Goal: Information Seeking & Learning: Learn about a topic

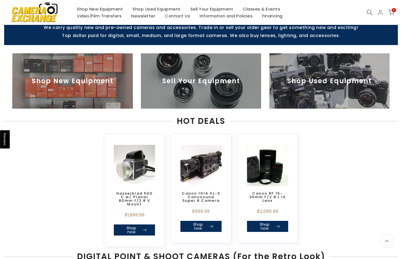
scroll to position [173, 0]
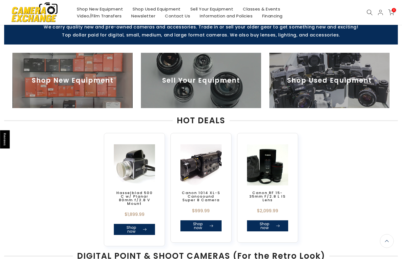
click at [331, 84] on img at bounding box center [329, 80] width 120 height 55
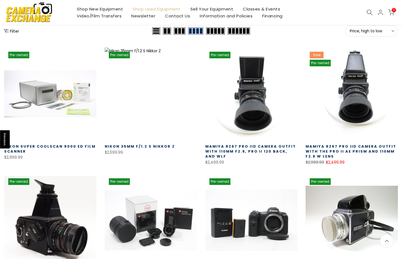
scroll to position [78, 0]
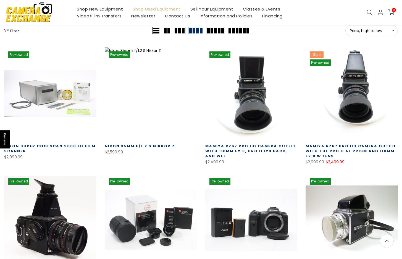
click at [14, 31] on button "Filter" at bounding box center [11, 31] width 15 height 6
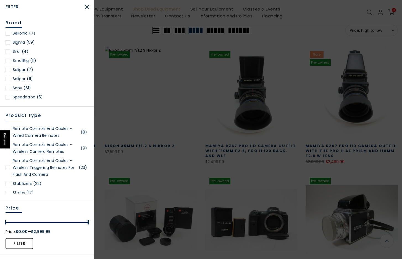
scroll to position [713, 0]
click at [8, 87] on div at bounding box center [8, 87] width 4 height 4
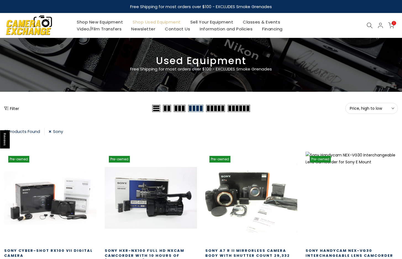
click at [51, 130] on link "Sony" at bounding box center [56, 130] width 14 height 7
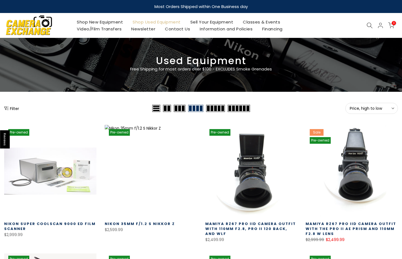
click at [11, 107] on button "Filter" at bounding box center [11, 108] width 15 height 6
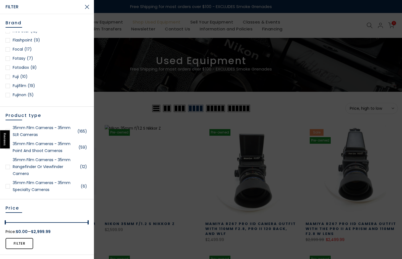
scroll to position [208, 0]
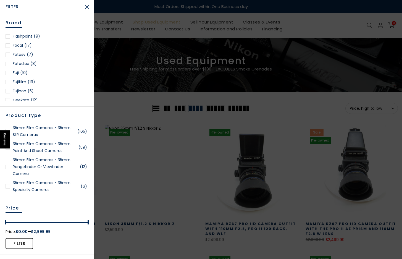
click at [8, 81] on div at bounding box center [8, 82] width 4 height 4
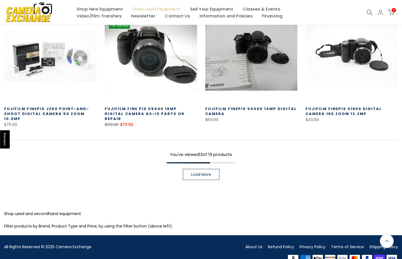
scroll to position [383, 0]
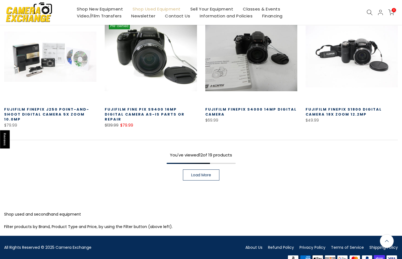
click at [194, 175] on span "Load More" at bounding box center [201, 175] width 20 height 4
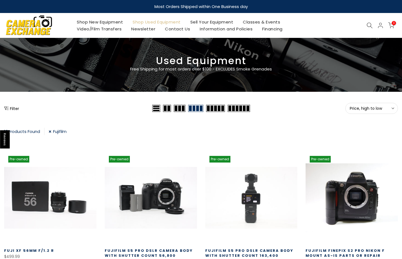
click at [10, 106] on button "Filter" at bounding box center [11, 108] width 15 height 6
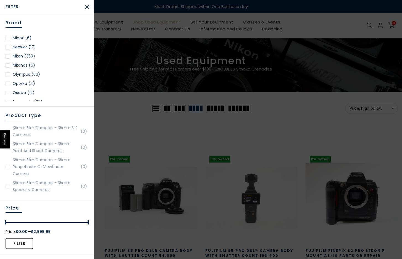
scroll to position [464, 0]
click at [7, 72] on div at bounding box center [8, 72] width 4 height 4
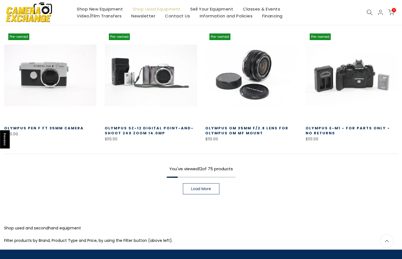
scroll to position [396, 0]
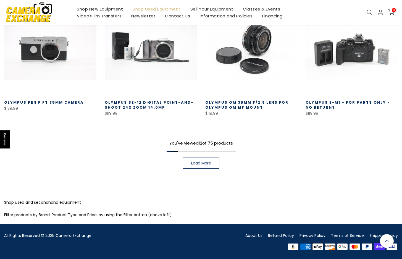
click at [200, 162] on span "Load More" at bounding box center [201, 163] width 20 height 4
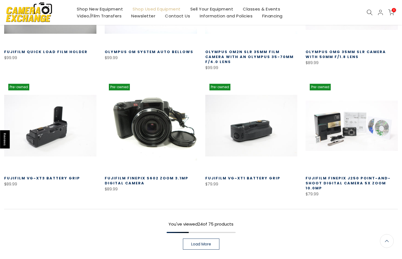
scroll to position [694, 0]
click at [205, 242] on span "Load More" at bounding box center [201, 244] width 20 height 4
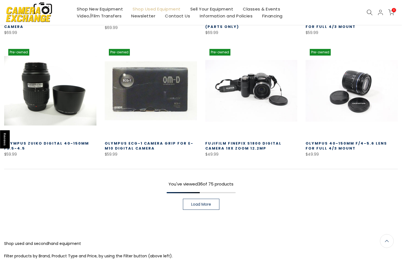
scroll to position [1103, 0]
click at [194, 202] on span "Load More" at bounding box center [201, 204] width 20 height 4
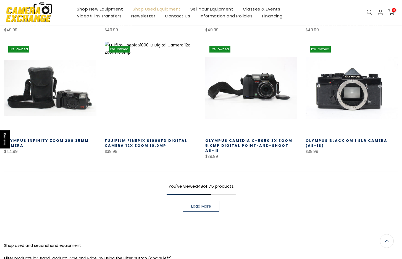
scroll to position [1474, 0]
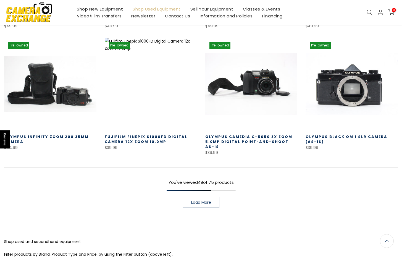
click at [197, 200] on span "Load More" at bounding box center [201, 202] width 20 height 4
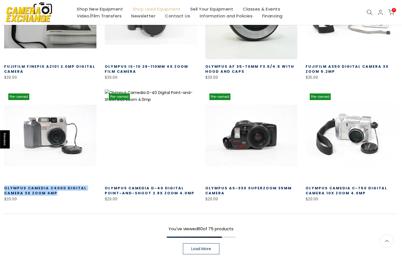
scroll to position [1792, 0]
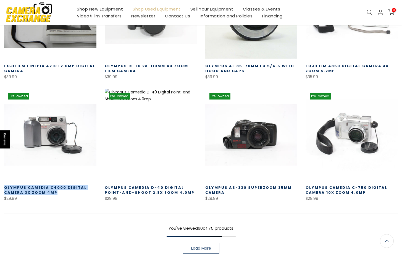
click at [189, 242] on link "Load More" at bounding box center [201, 247] width 36 height 11
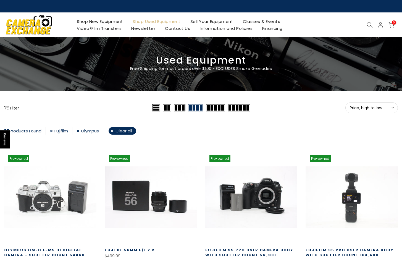
click at [79, 130] on link "Olympus" at bounding box center [89, 130] width 27 height 7
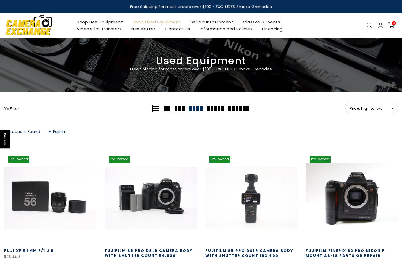
click at [52, 129] on link "Fujifilm" at bounding box center [58, 130] width 18 height 7
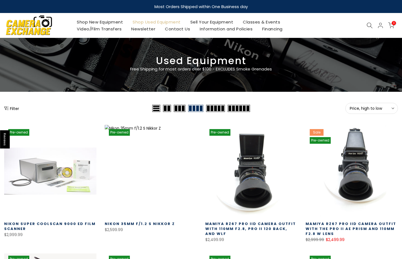
click at [17, 108] on button "Filter" at bounding box center [11, 108] width 15 height 6
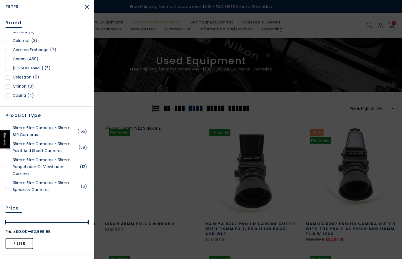
scroll to position [93, 0]
click at [8, 61] on div at bounding box center [8, 61] width 4 height 4
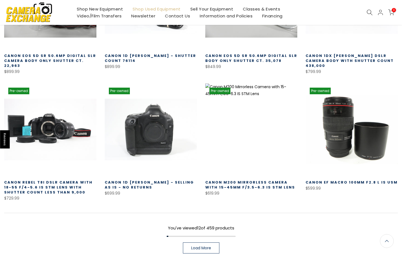
scroll to position [395, 0]
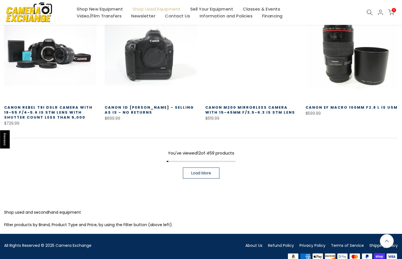
click at [194, 171] on span "Load More" at bounding box center [201, 173] width 20 height 4
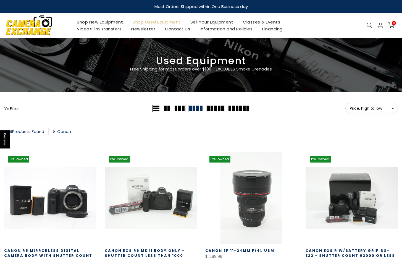
click at [365, 108] on span "Price, high to low" at bounding box center [371, 108] width 44 height 5
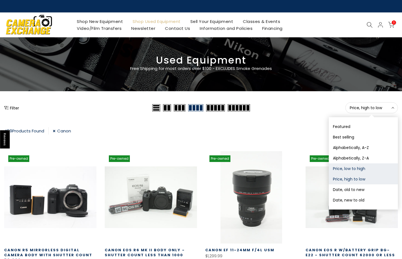
click at [347, 168] on button "Price, low to high" at bounding box center [362, 168] width 69 height 10
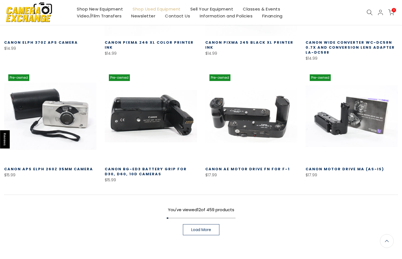
scroll to position [335, 0]
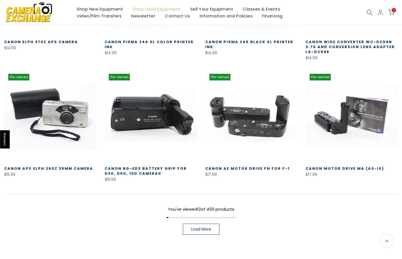
click at [204, 230] on span "Load More" at bounding box center [201, 229] width 20 height 4
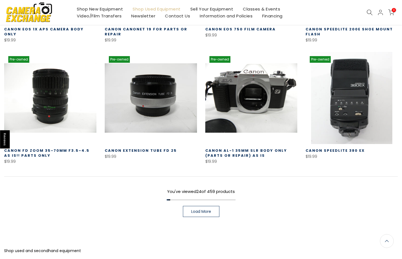
scroll to position [722, 0]
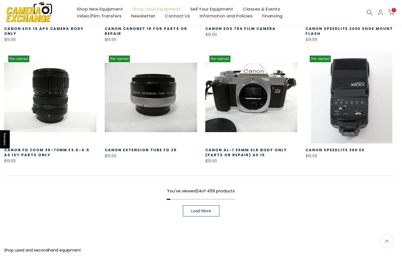
click at [199, 209] on span "Load More" at bounding box center [201, 211] width 20 height 4
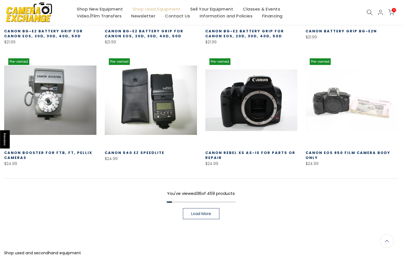
scroll to position [1083, 0]
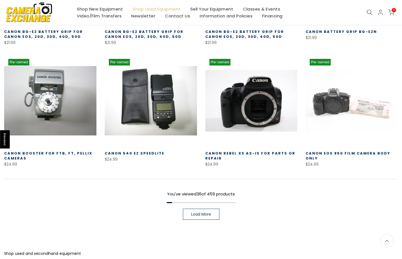
click at [198, 209] on link "Load More" at bounding box center [201, 213] width 36 height 11
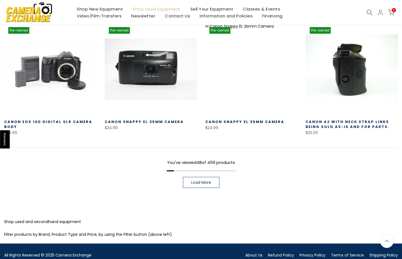
scroll to position [1479, 0]
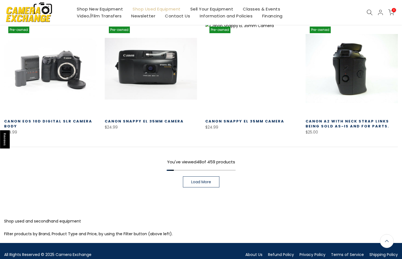
click at [198, 182] on span "Load More" at bounding box center [201, 182] width 20 height 4
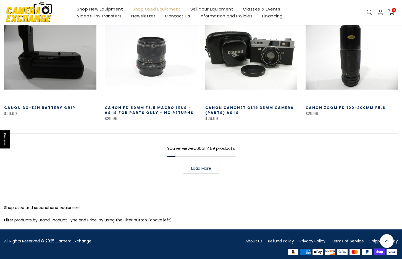
click at [198, 170] on span "Load More" at bounding box center [201, 168] width 20 height 4
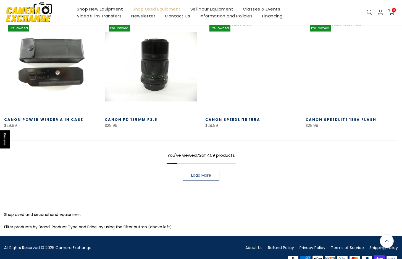
scroll to position [2221, 0]
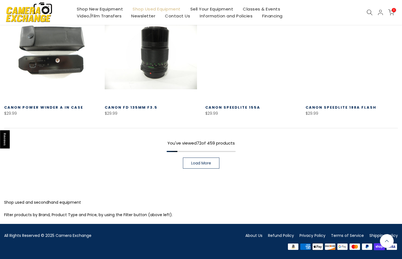
click at [197, 162] on span "Load More" at bounding box center [201, 163] width 20 height 4
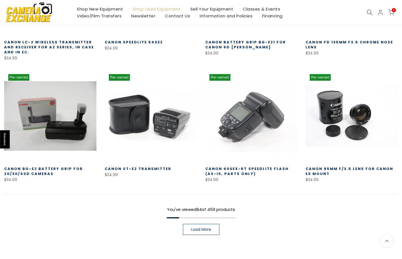
scroll to position [2540, 0]
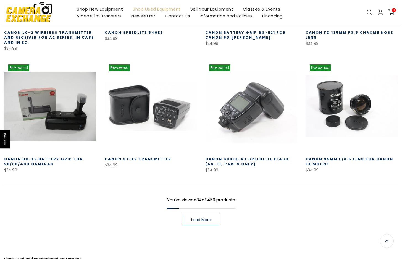
click at [193, 217] on span "Load More" at bounding box center [201, 219] width 20 height 4
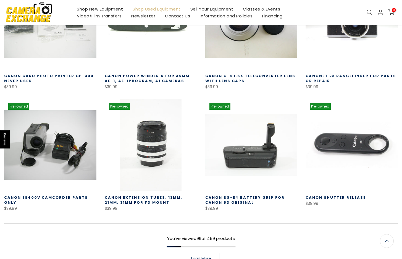
scroll to position [2880, 0]
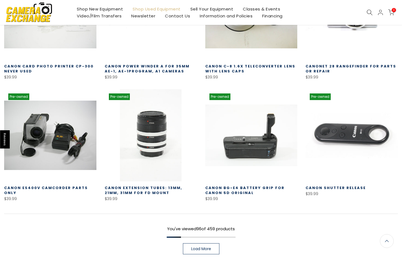
click at [202, 247] on span "Load More" at bounding box center [201, 248] width 20 height 4
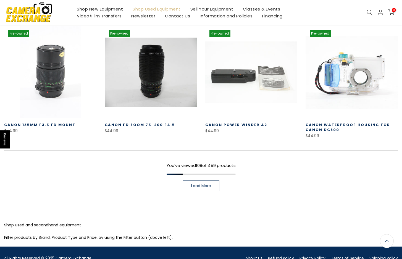
scroll to position [3308, 0]
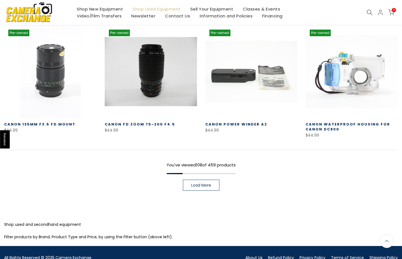
click at [201, 180] on link "Load More" at bounding box center [201, 184] width 36 height 11
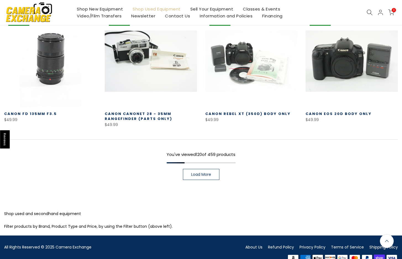
scroll to position [3694, 0]
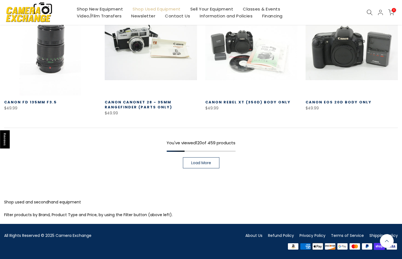
click at [198, 164] on span "Load More" at bounding box center [201, 163] width 20 height 4
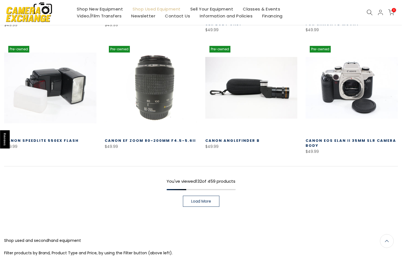
scroll to position [4050, 0]
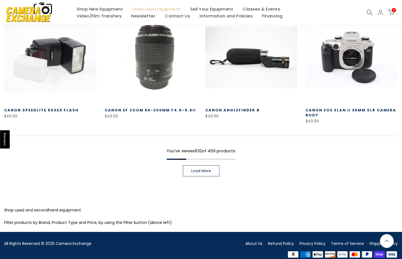
click at [198, 171] on span "Load More" at bounding box center [201, 171] width 20 height 4
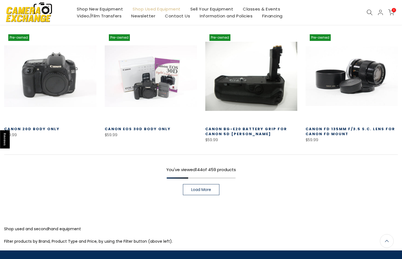
scroll to position [4396, 0]
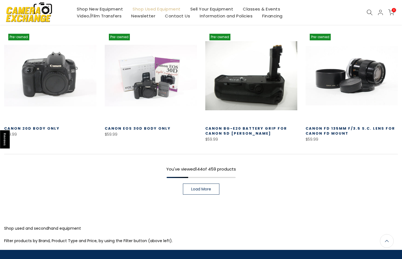
click at [197, 189] on span "Load More" at bounding box center [201, 189] width 20 height 4
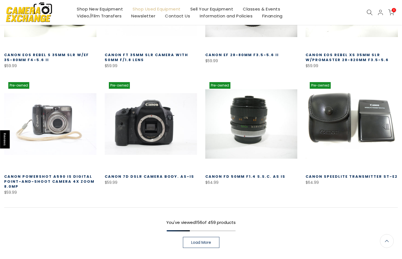
scroll to position [4711, 0]
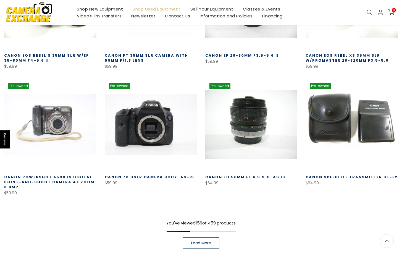
click at [204, 243] on span "Load More" at bounding box center [201, 243] width 20 height 4
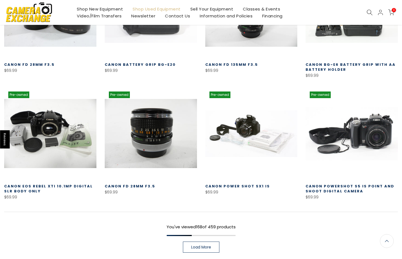
scroll to position [5090, 0]
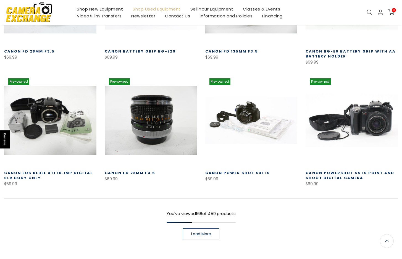
click at [202, 232] on span "Load More" at bounding box center [201, 234] width 20 height 4
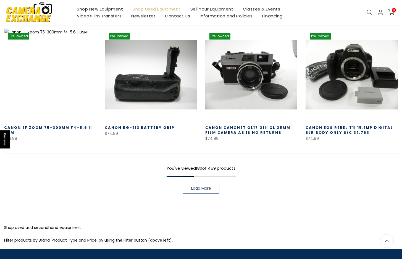
scroll to position [5508, 0]
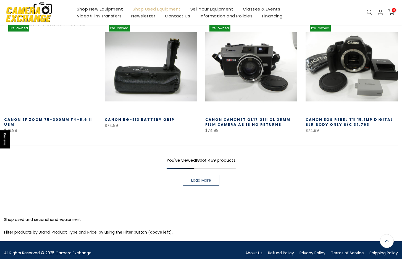
click at [202, 178] on span "Load More" at bounding box center [201, 180] width 20 height 4
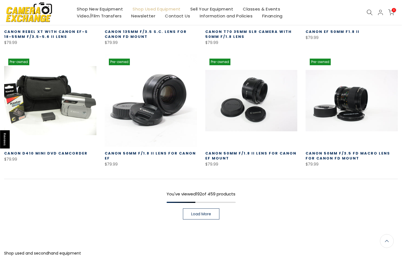
scroll to position [5839, 0]
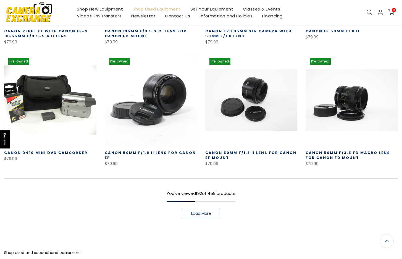
click at [202, 208] on link "Load More" at bounding box center [201, 213] width 36 height 11
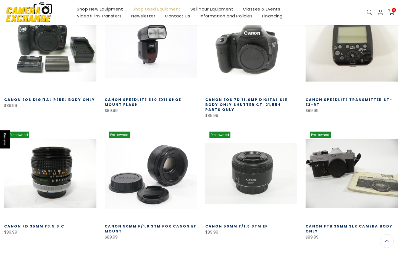
scroll to position [6134, 0]
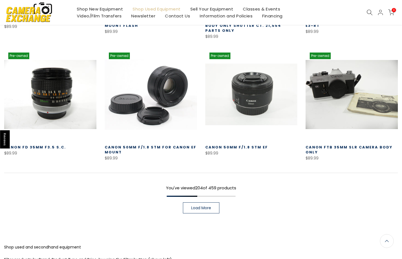
click at [202, 206] on span "Load More" at bounding box center [201, 208] width 20 height 4
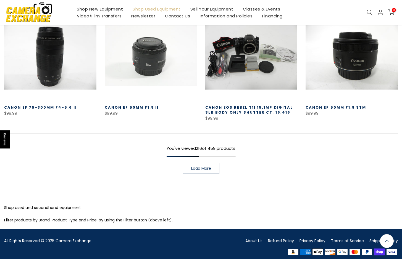
scroll to position [6618, 0]
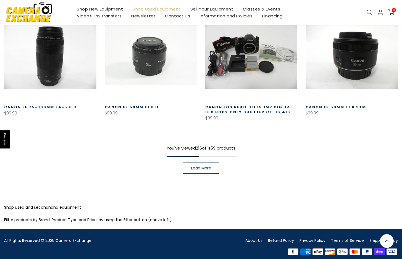
click at [201, 166] on span "Load More" at bounding box center [201, 168] width 20 height 4
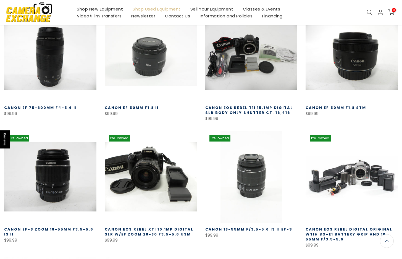
scroll to position [6618, 0]
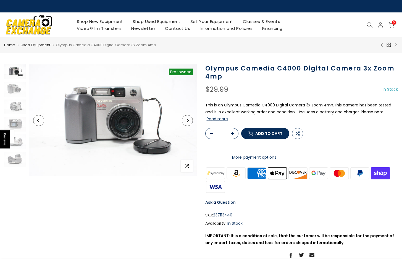
click at [221, 117] on button "Read more" at bounding box center [216, 118] width 21 height 5
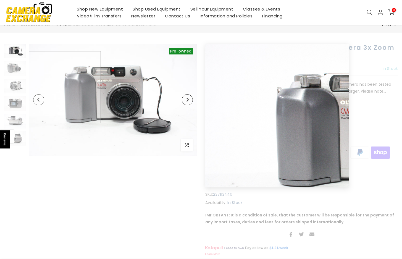
scroll to position [21, 0]
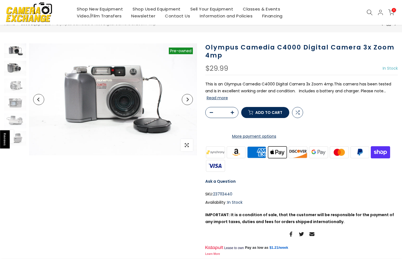
click at [15, 68] on img at bounding box center [15, 68] width 22 height 15
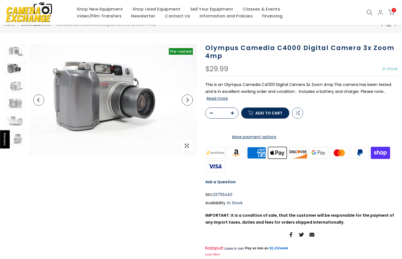
scroll to position [22, 0]
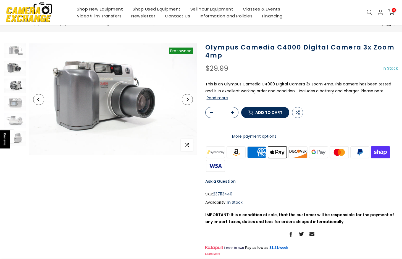
click at [14, 86] on img at bounding box center [15, 85] width 22 height 15
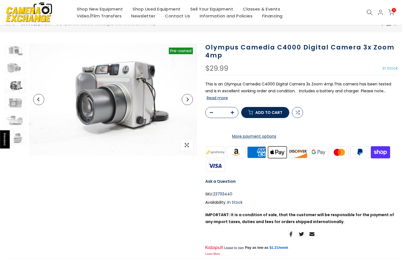
scroll to position [21, 0]
click at [14, 102] on img at bounding box center [15, 103] width 22 height 15
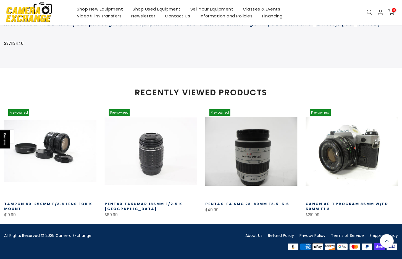
scroll to position [405, 0]
click at [255, 235] on link "About Us" at bounding box center [253, 235] width 17 height 6
